Goal: Task Accomplishment & Management: Manage account settings

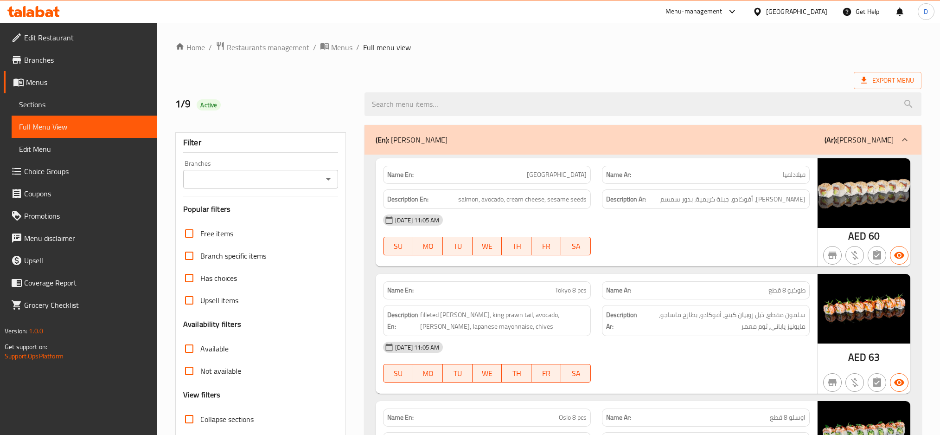
click at [813, 10] on div "United Arab Emirates" at bounding box center [796, 11] width 61 height 10
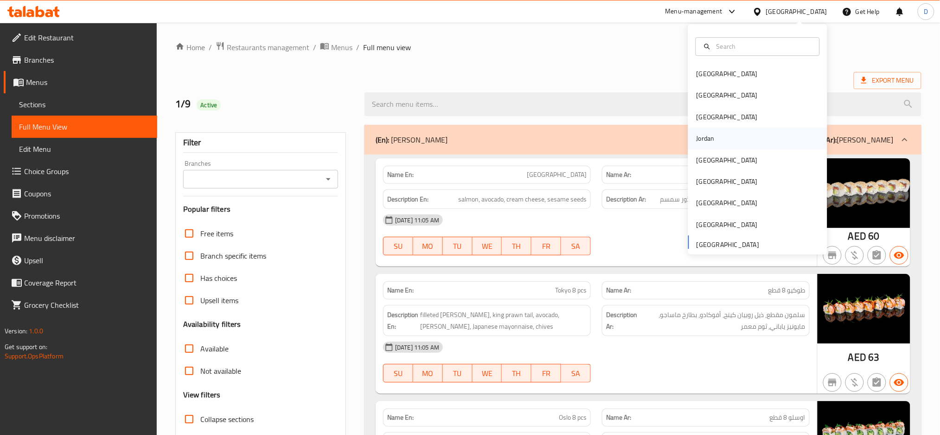
click at [709, 134] on div "Jordan" at bounding box center [705, 138] width 33 height 21
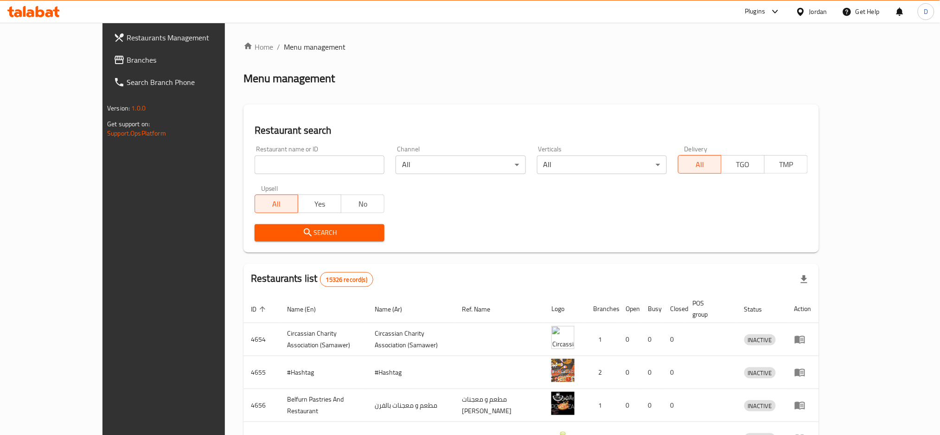
click at [759, 10] on div "Plugins" at bounding box center [755, 11] width 20 height 11
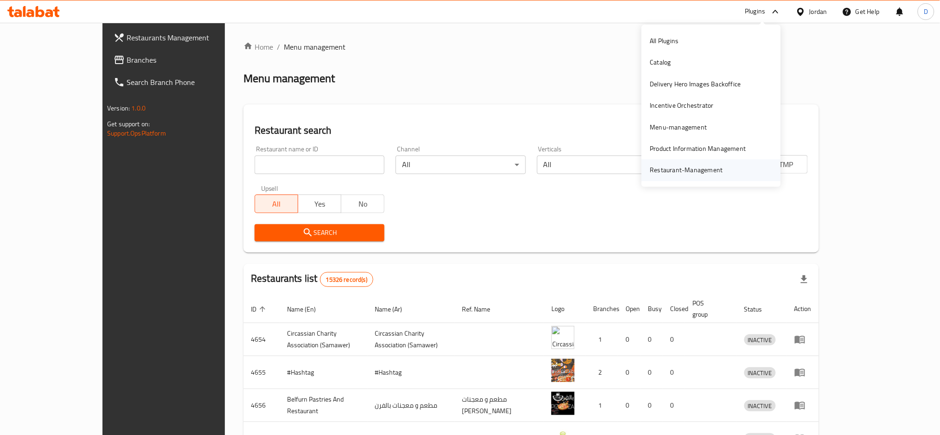
click at [677, 173] on div "Restaurant-Management" at bounding box center [686, 170] width 73 height 10
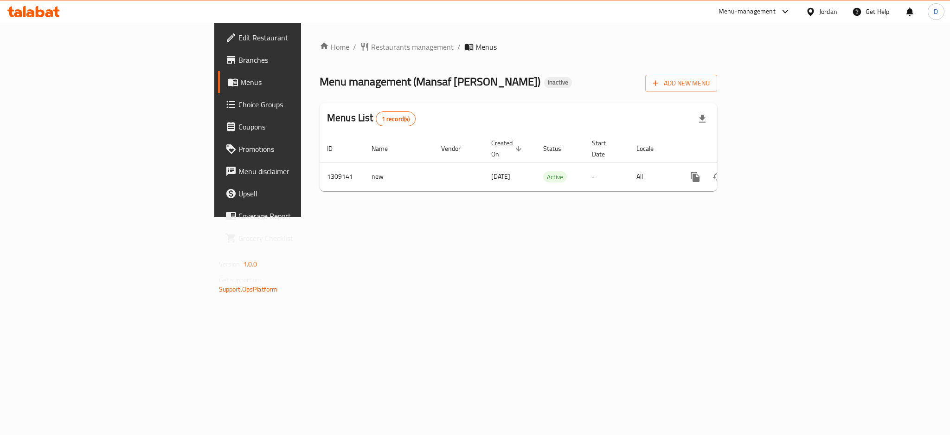
click at [238, 56] on span "Branches" at bounding box center [301, 59] width 127 height 11
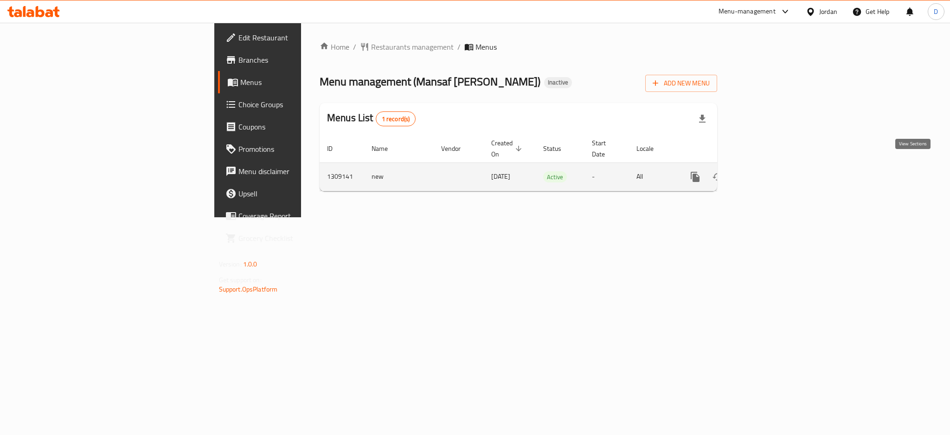
click at [768, 171] on icon "enhanced table" at bounding box center [761, 176] width 11 height 11
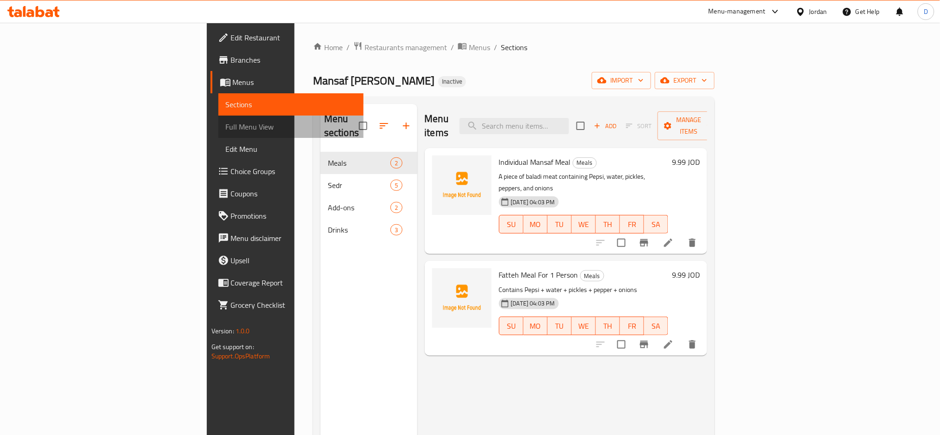
click at [218, 120] on link "Full Menu View" at bounding box center [291, 126] width 146 height 22
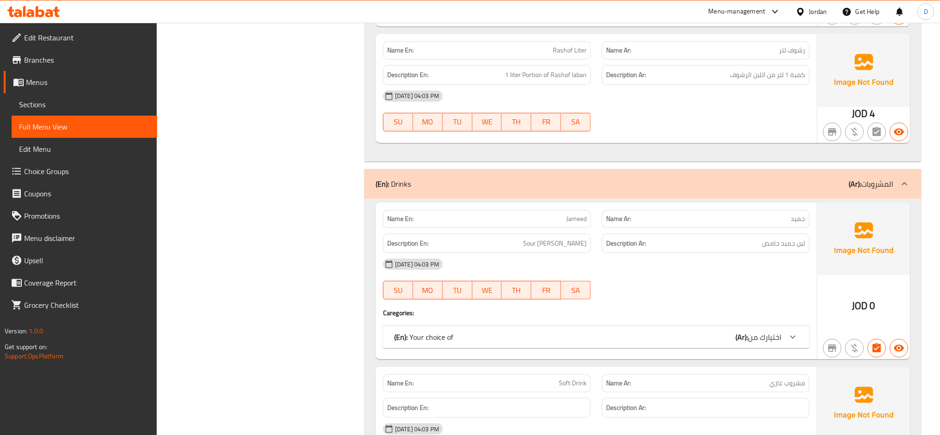
scroll to position [1169, 0]
click at [625, 332] on div "(En): Your choice of (Ar): اختيارك من" at bounding box center [588, 335] width 388 height 11
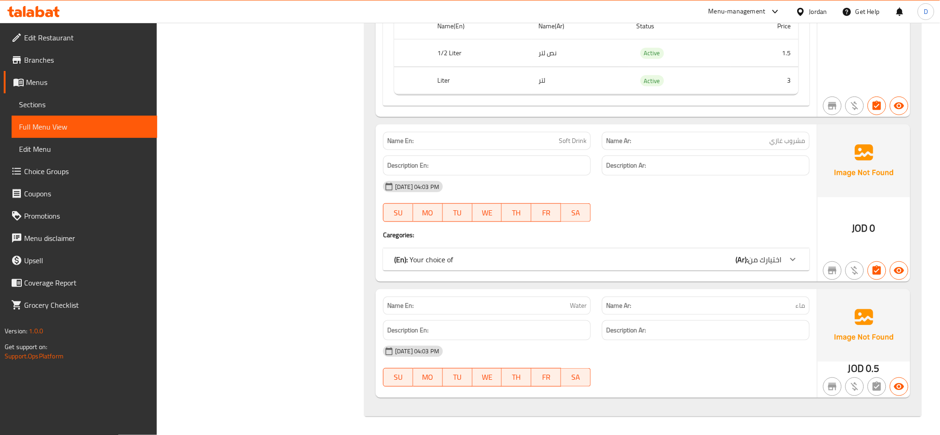
scroll to position [1515, 0]
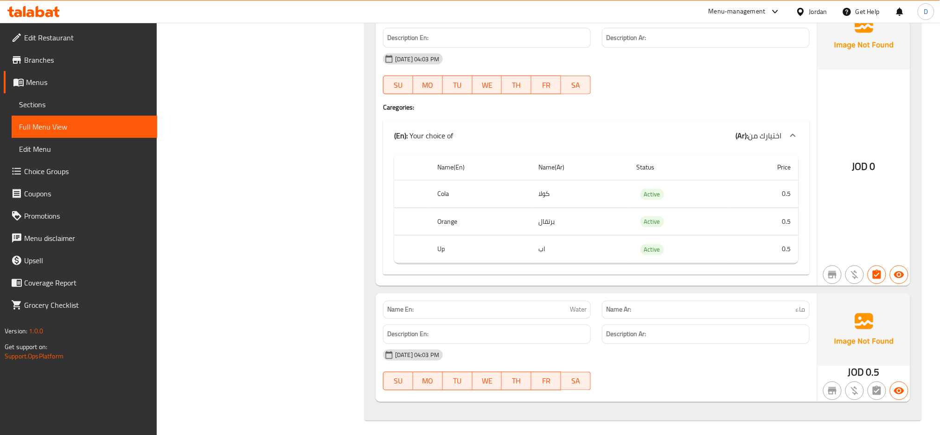
scroll to position [1646, 0]
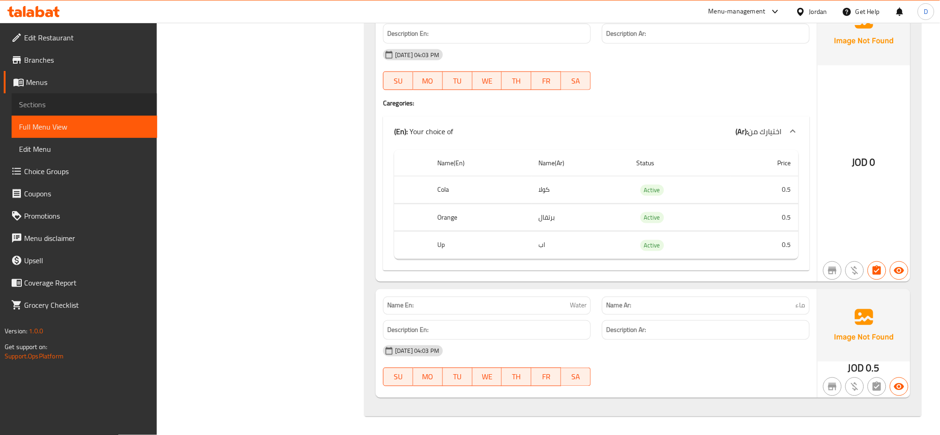
click at [130, 102] on span "Sections" at bounding box center [84, 104] width 131 height 11
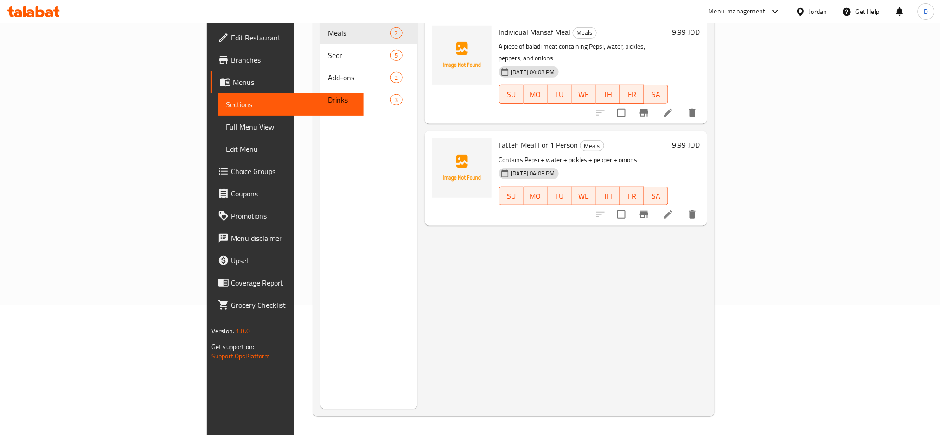
scroll to position [130, 0]
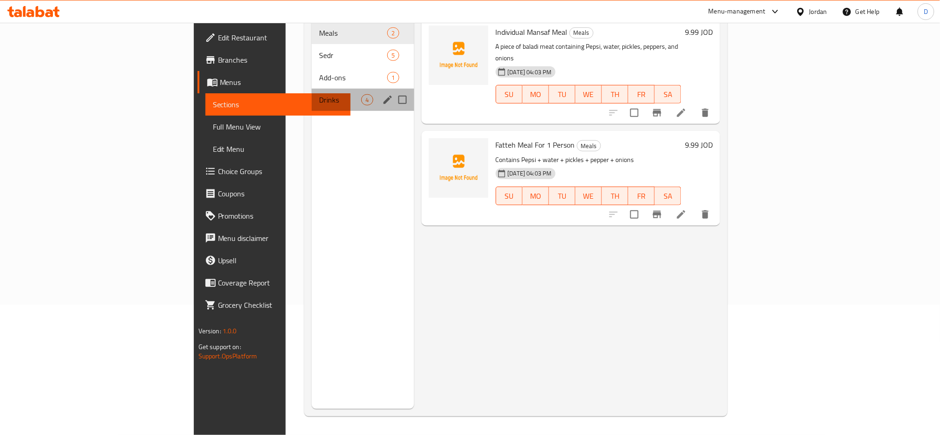
click at [312, 89] on div "Drinks 4" at bounding box center [363, 100] width 102 height 22
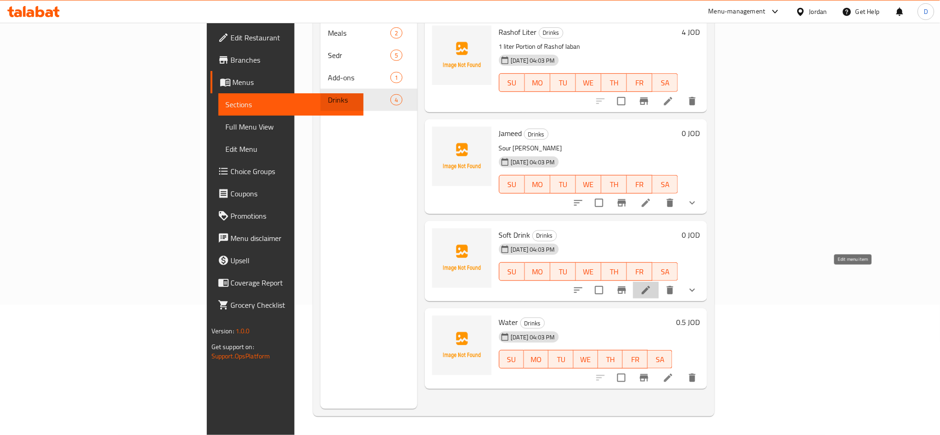
click at [652, 284] on icon at bounding box center [645, 289] width 11 height 11
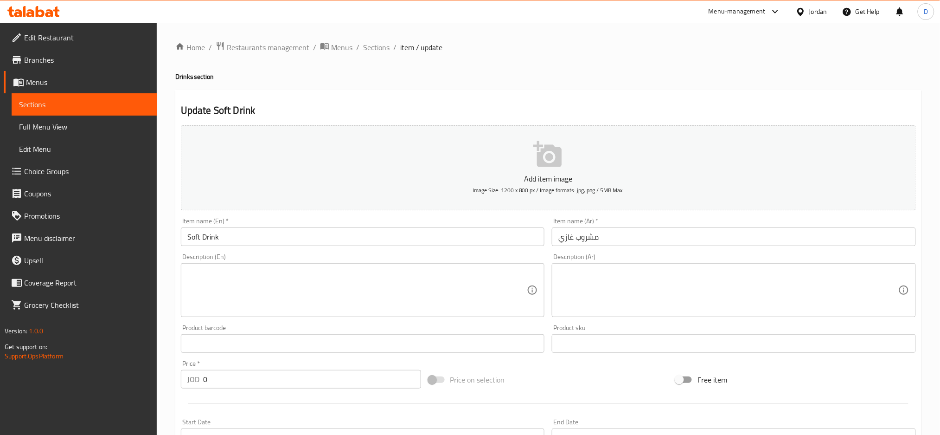
scroll to position [268, 0]
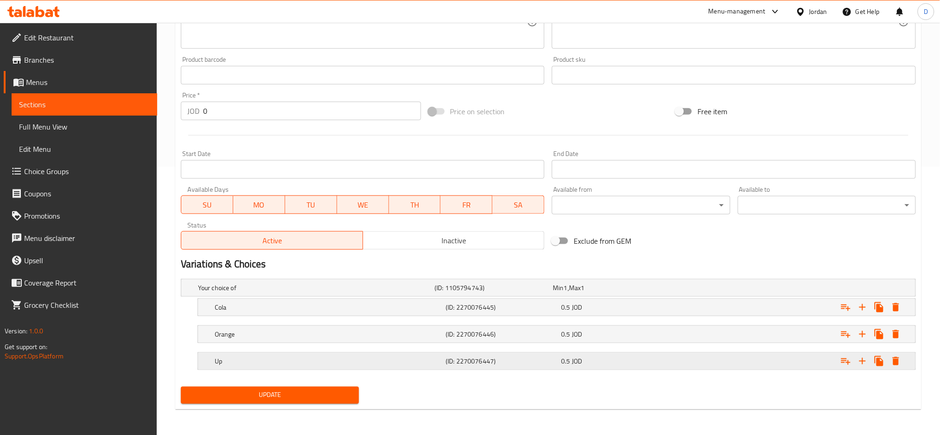
click at [589, 292] on div "0.5 JOD" at bounding box center [610, 287] width 115 height 9
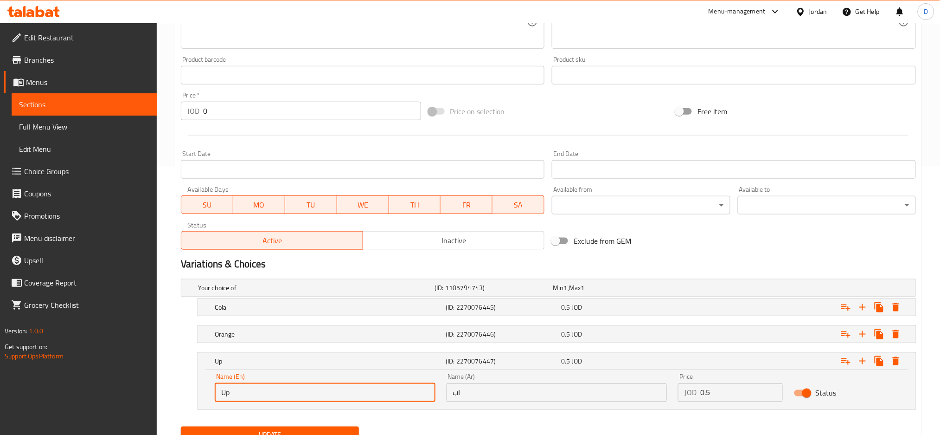
click at [223, 391] on input "Up" at bounding box center [325, 392] width 221 height 19
type input "7 Up"
click at [450, 396] on input "اب" at bounding box center [557, 392] width 221 height 19
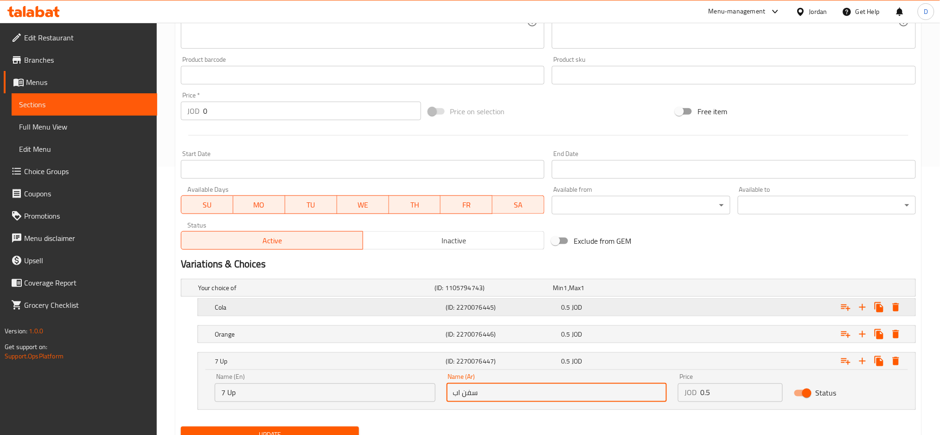
type input "سفن اب"
click at [508, 292] on h5 "(ID: 2270076445)" at bounding box center [492, 287] width 115 height 9
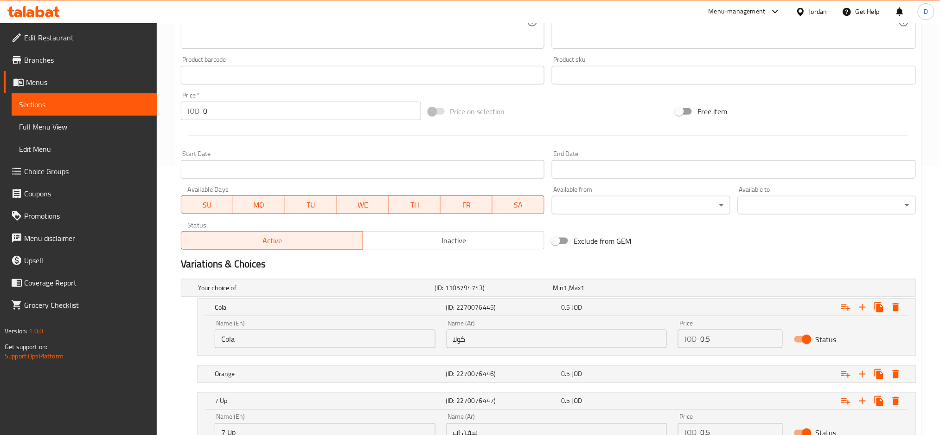
click at [513, 338] on input "كولا" at bounding box center [557, 338] width 221 height 19
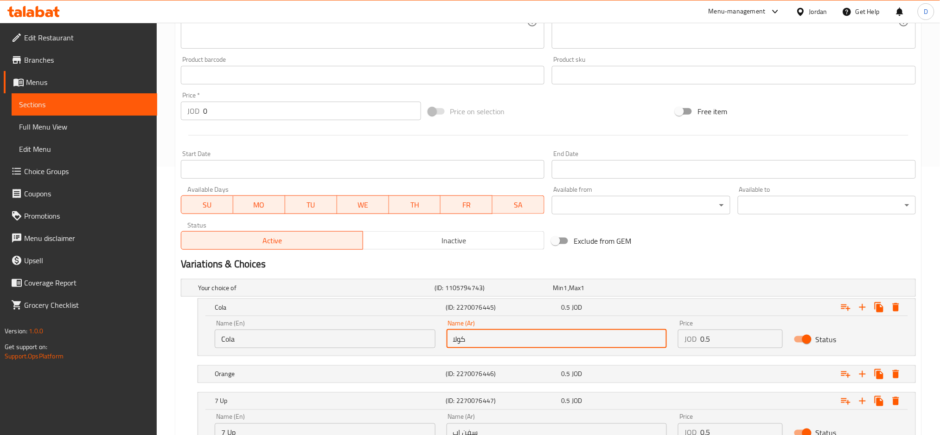
click at [450, 338] on input "كولا" at bounding box center [557, 338] width 221 height 19
type input "[PERSON_NAME]"
click at [448, 292] on h5 "(ID: 2270076446)" at bounding box center [492, 287] width 115 height 9
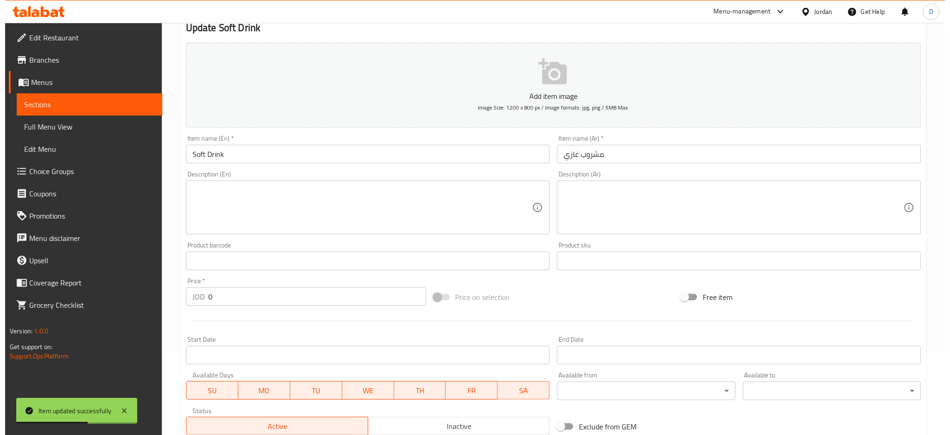
scroll to position [0, 0]
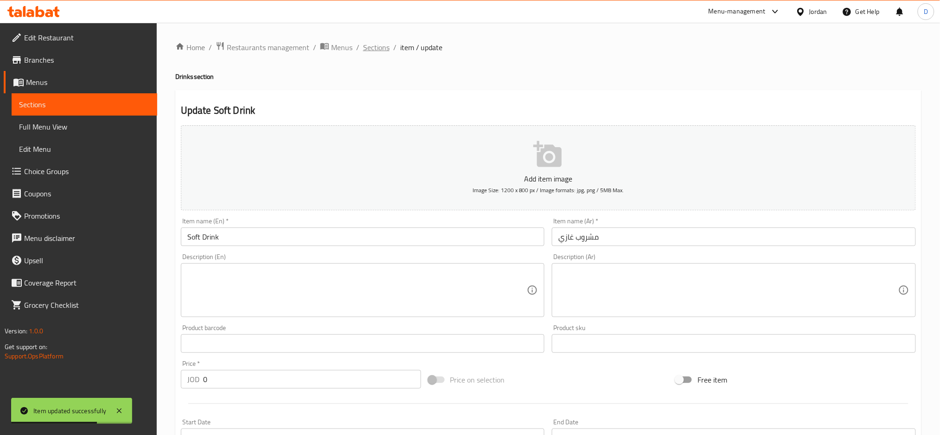
click at [382, 42] on span "Sections" at bounding box center [376, 47] width 26 height 11
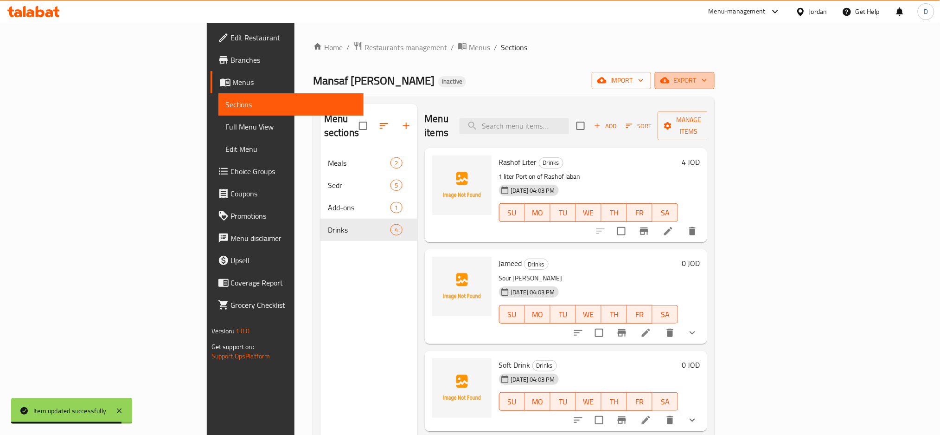
click at [707, 81] on span "export" at bounding box center [684, 81] width 45 height 12
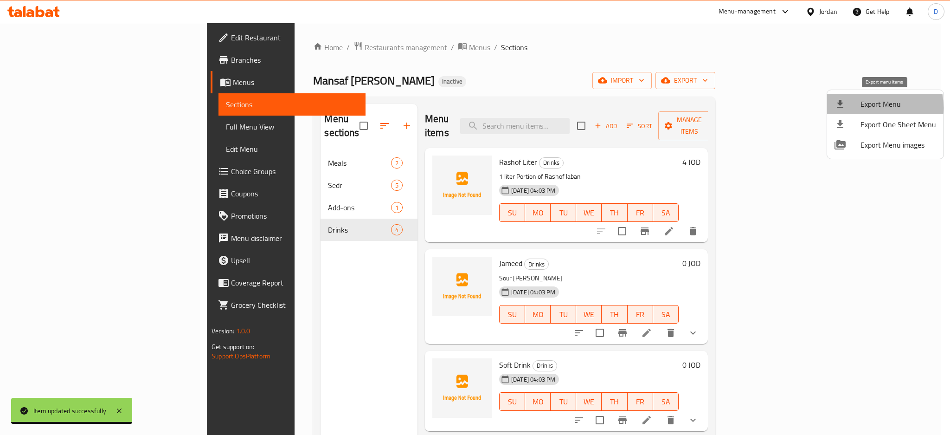
click at [856, 108] on div at bounding box center [847, 103] width 26 height 11
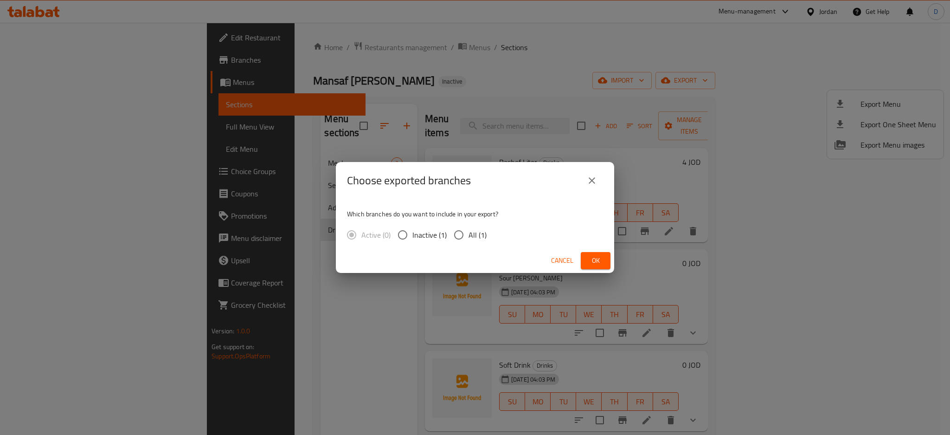
click at [599, 249] on div "Cancel Ok" at bounding box center [475, 260] width 278 height 25
drag, startPoint x: 599, startPoint y: 249, endPoint x: 594, endPoint y: 258, distance: 10.4
click at [594, 258] on div "Cancel Ok" at bounding box center [475, 260] width 278 height 25
click at [594, 258] on span "Ok" at bounding box center [595, 261] width 15 height 12
